Goal: Transaction & Acquisition: Purchase product/service

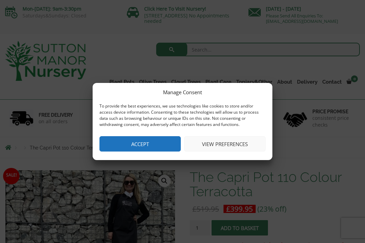
click at [148, 148] on button "Accept" at bounding box center [139, 143] width 81 height 15
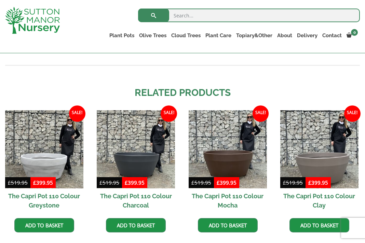
scroll to position [588, 0]
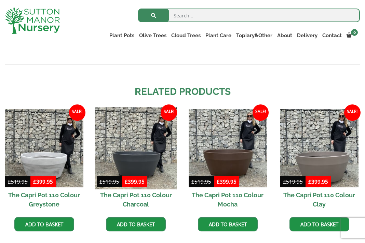
click at [139, 159] on img at bounding box center [136, 148] width 82 height 82
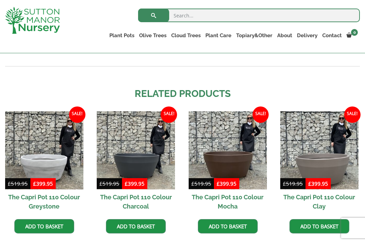
scroll to position [592, 0]
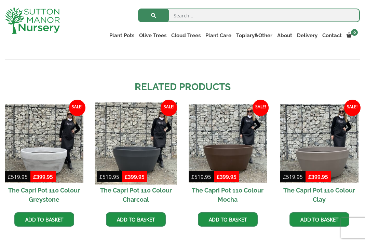
click at [146, 161] on img at bounding box center [136, 144] width 82 height 82
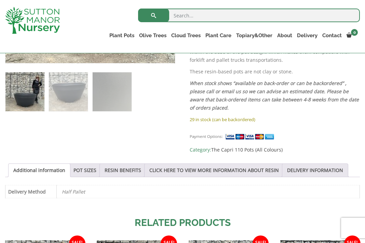
scroll to position [266, 0]
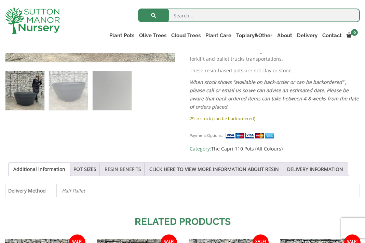
click at [136, 167] on link "RESIN BENEFITS" at bounding box center [123, 169] width 37 height 13
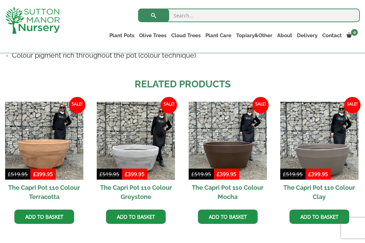
scroll to position [539, 0]
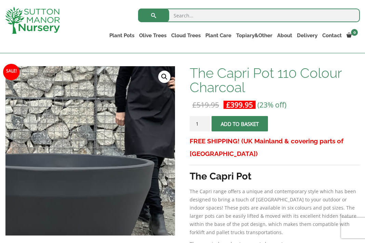
scroll to position [95, 0]
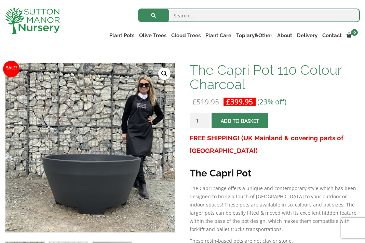
click at [242, 120] on button "Add to basket" at bounding box center [240, 120] width 56 height 15
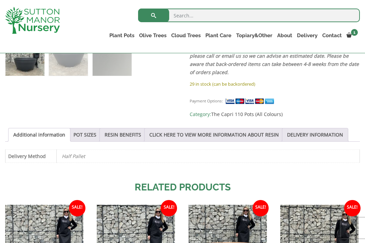
scroll to position [332, 0]
click at [248, 102] on img at bounding box center [250, 101] width 51 height 7
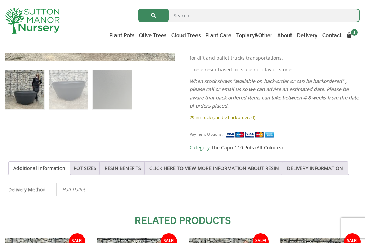
scroll to position [303, 0]
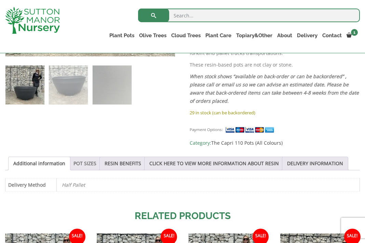
click at [96, 165] on link "POT SIZES" at bounding box center [84, 163] width 23 height 13
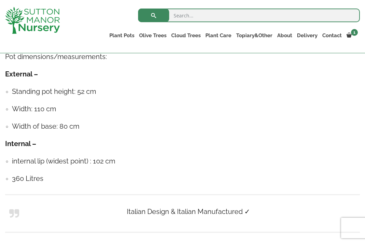
scroll to position [451, 0]
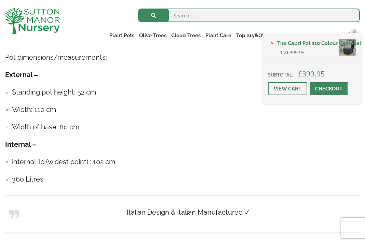
click at [354, 34] on span "1" at bounding box center [354, 32] width 7 height 7
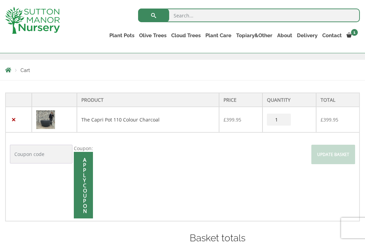
scroll to position [110, 0]
click at [45, 124] on img at bounding box center [45, 119] width 19 height 19
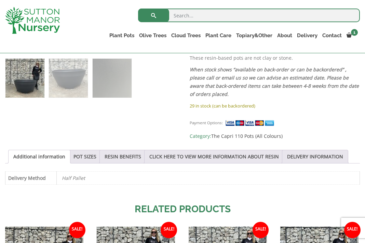
scroll to position [279, 0]
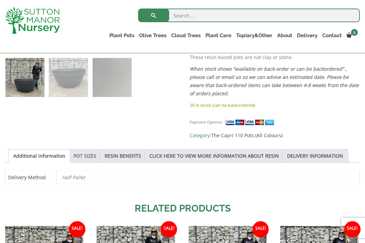
click at [87, 154] on link "POT SIZES" at bounding box center [84, 156] width 23 height 13
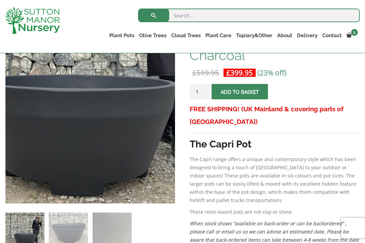
scroll to position [107, 0]
